Goal: Obtain resource: Download file/media

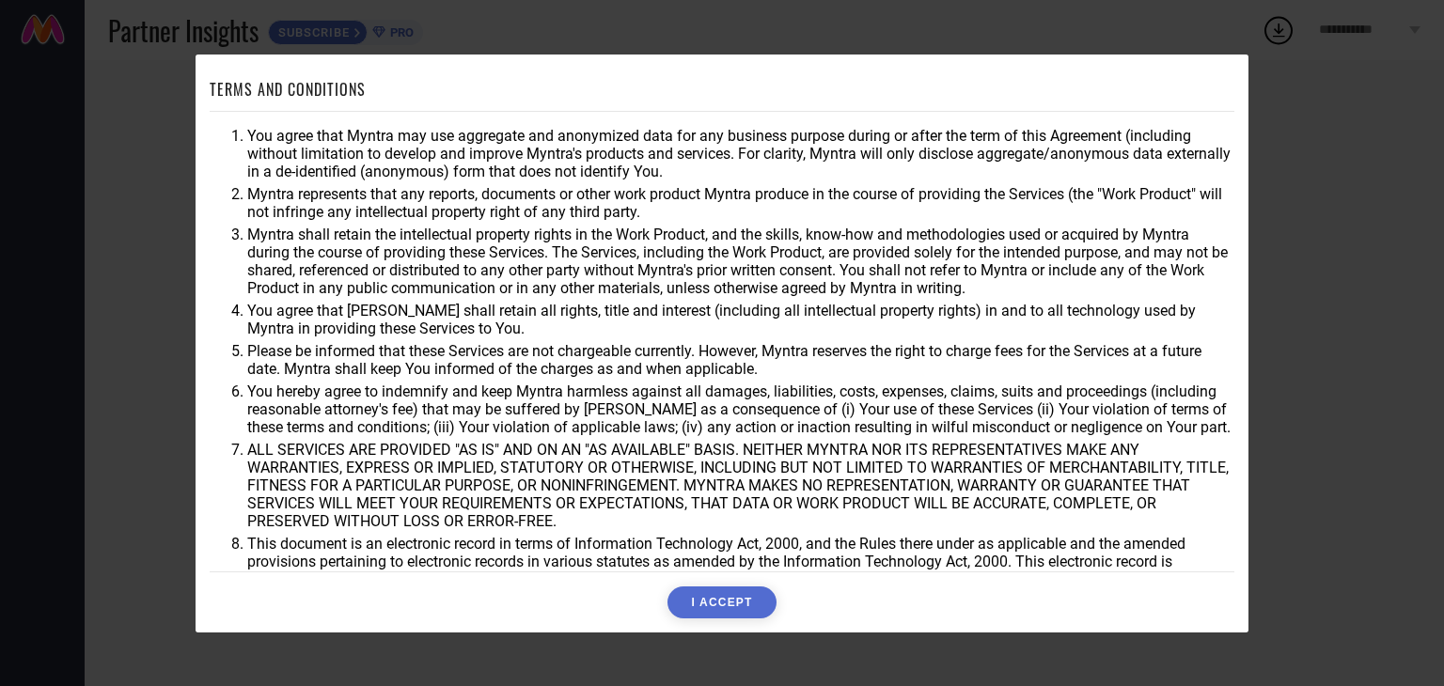
scroll to position [54, 0]
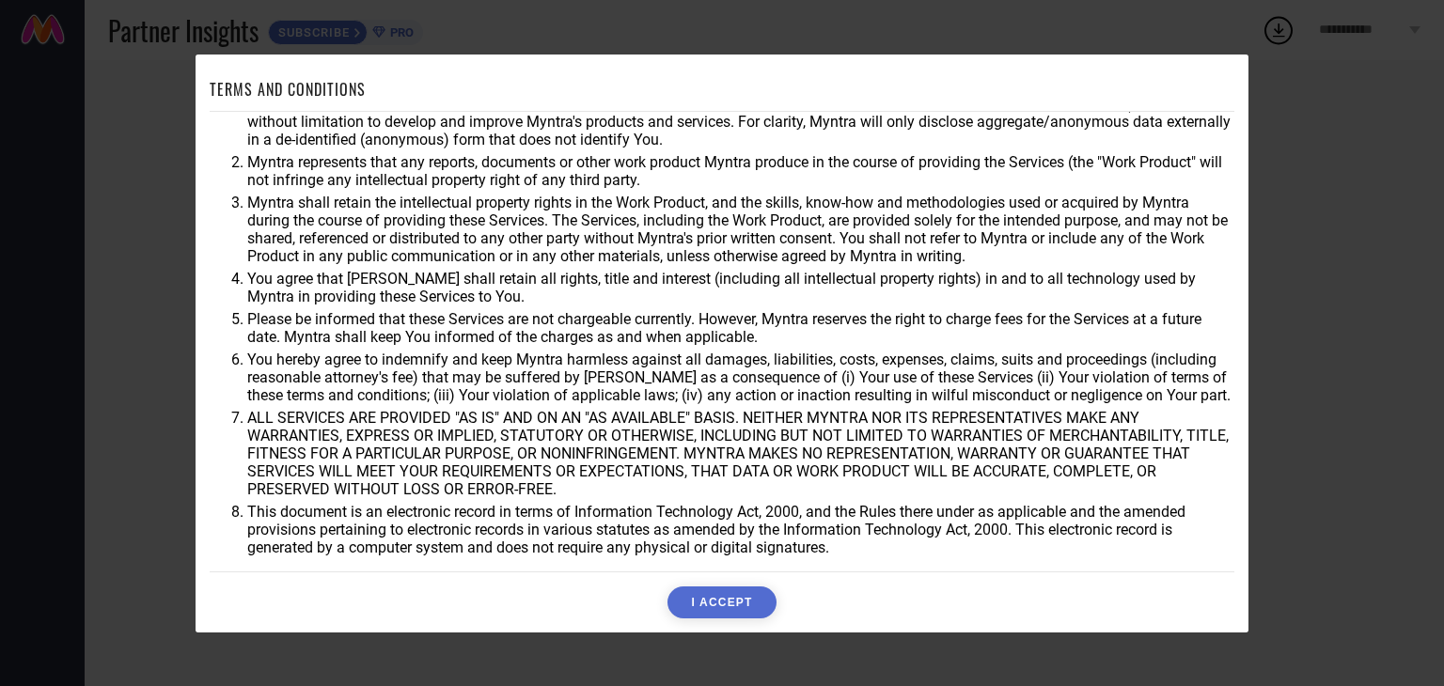
click at [756, 591] on button "I ACCEPT" at bounding box center [721, 603] width 108 height 32
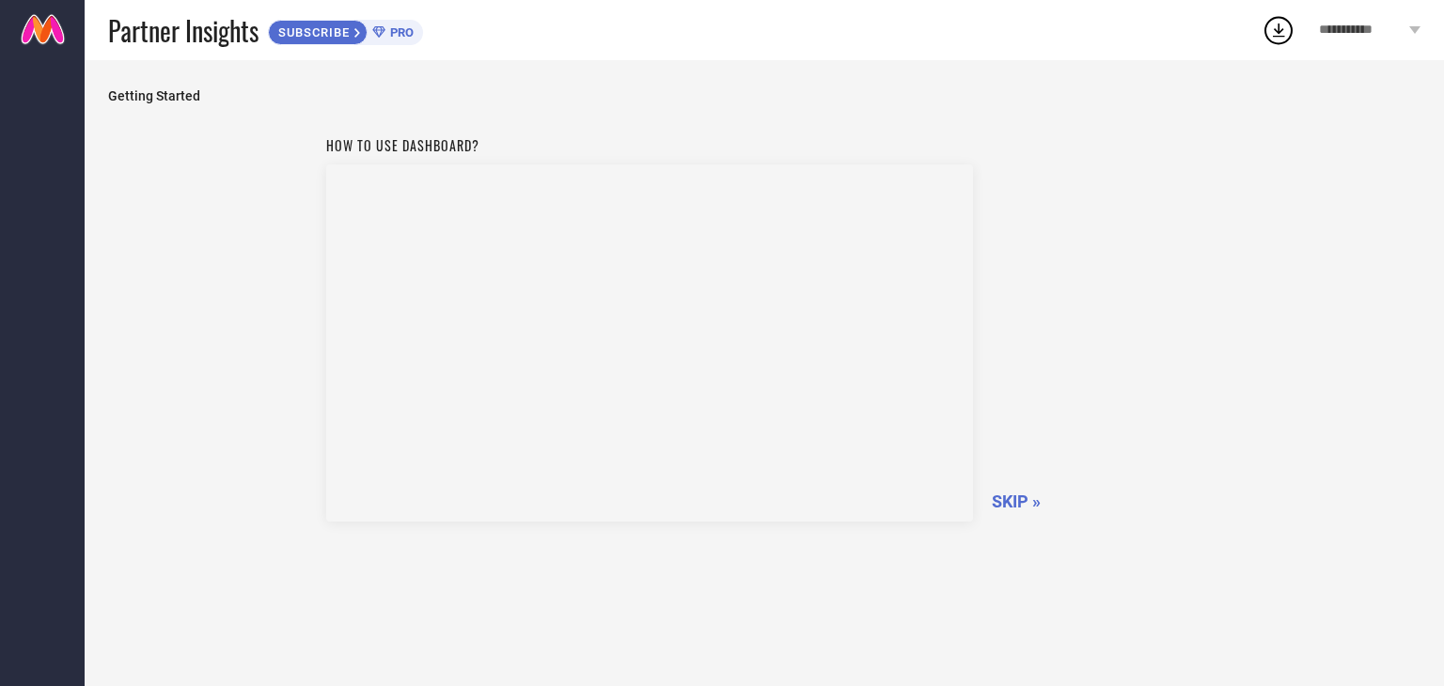
click at [1011, 497] on span "SKIP »" at bounding box center [1016, 502] width 49 height 20
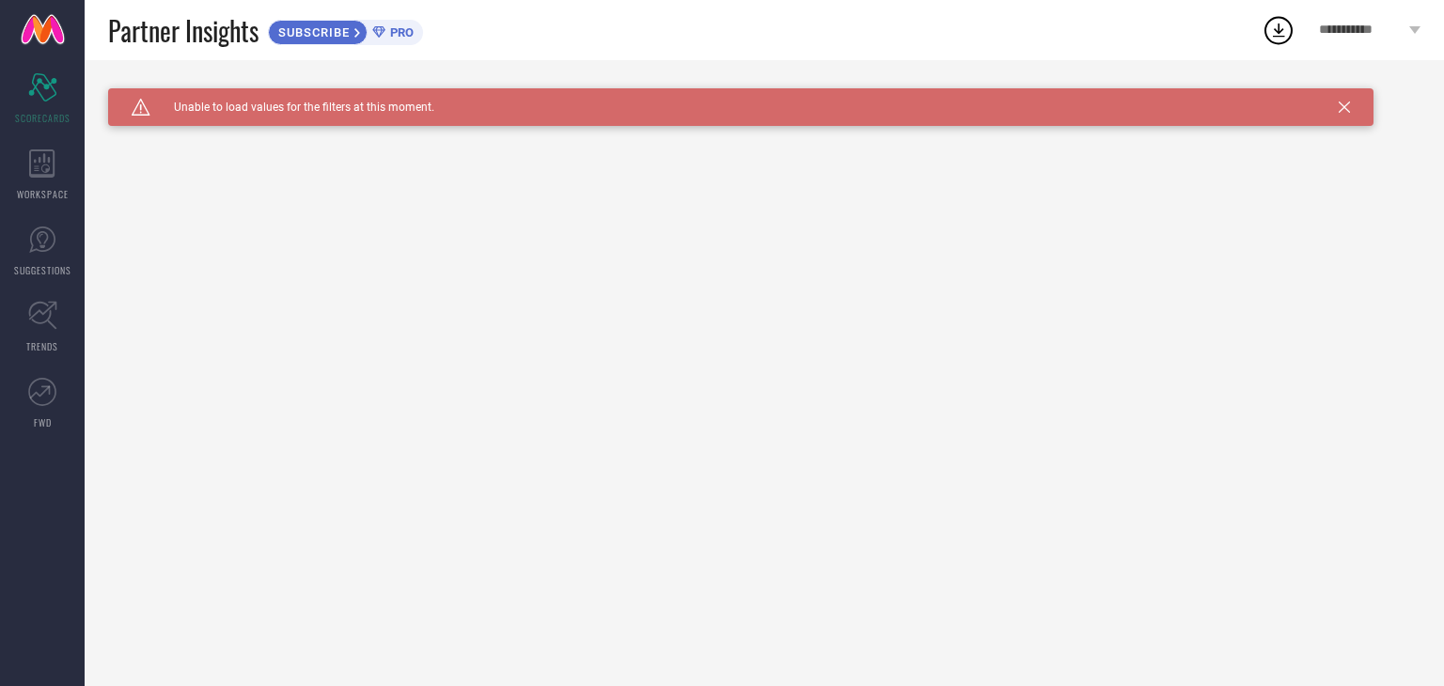
click at [1275, 31] on icon at bounding box center [1279, 30] width 12 height 14
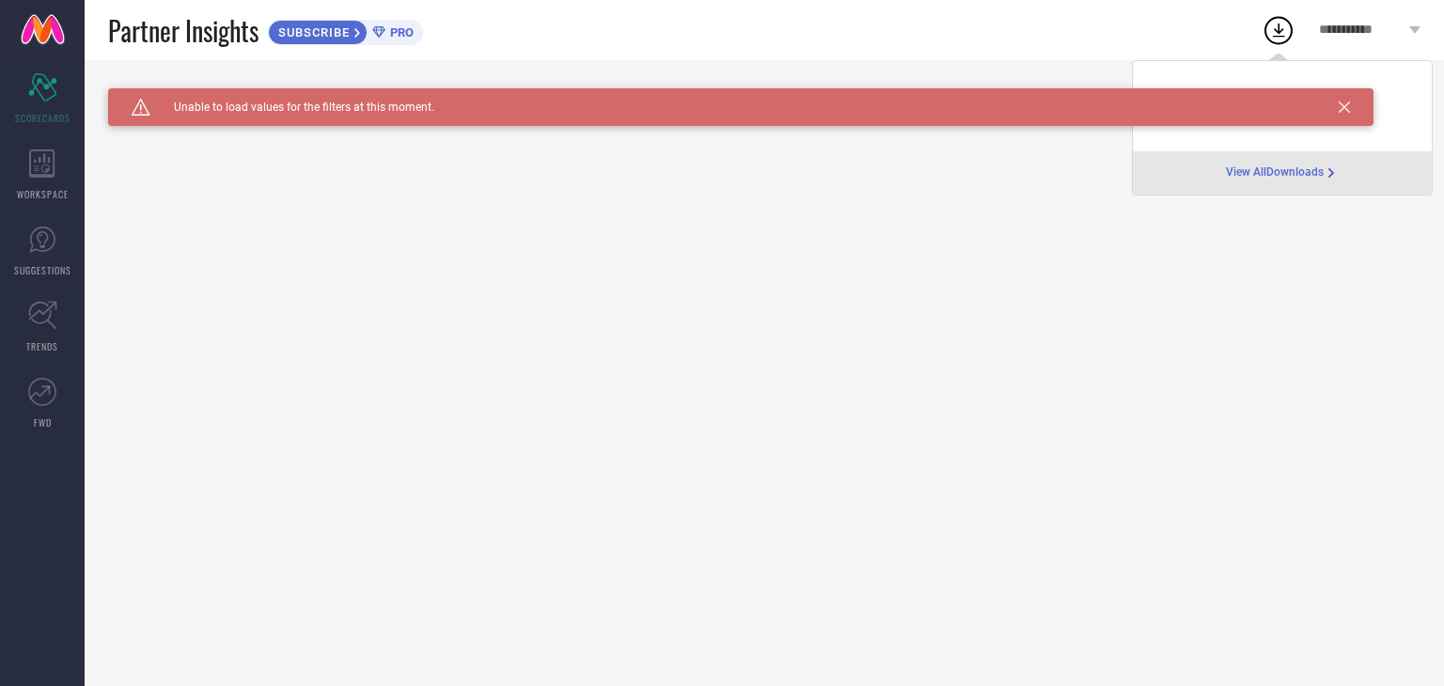
click at [1283, 174] on span "View All Downloads" at bounding box center [1275, 172] width 98 height 15
